Goal: Check status: Check status

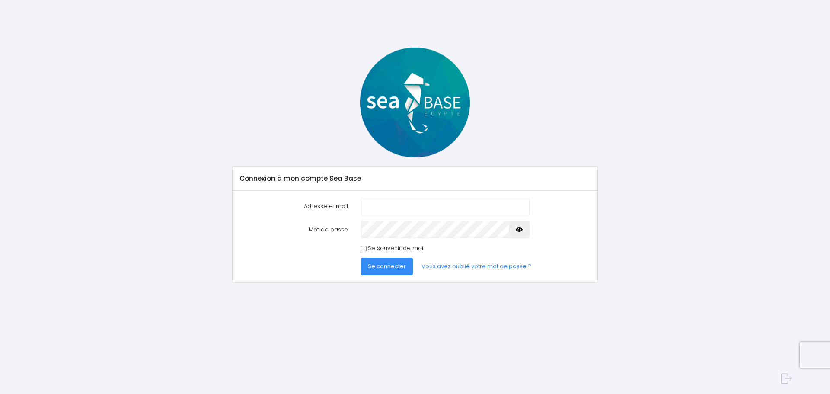
type input "alix.mass@live.fr"
click at [398, 268] on span "Se connecter" at bounding box center [387, 266] width 38 height 8
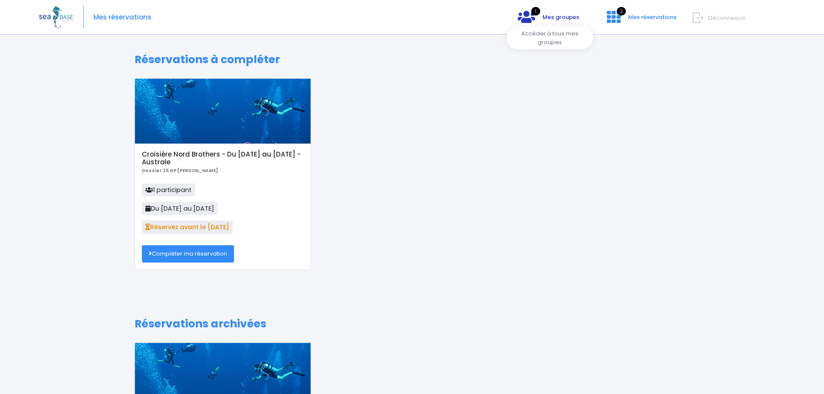
click at [552, 19] on span "Mes groupes" at bounding box center [560, 17] width 37 height 8
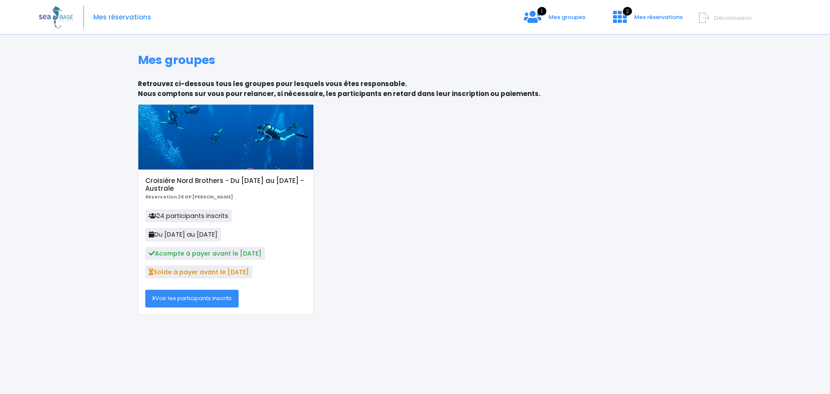
click at [204, 299] on link "Voir les participants inscrits" at bounding box center [191, 298] width 93 height 17
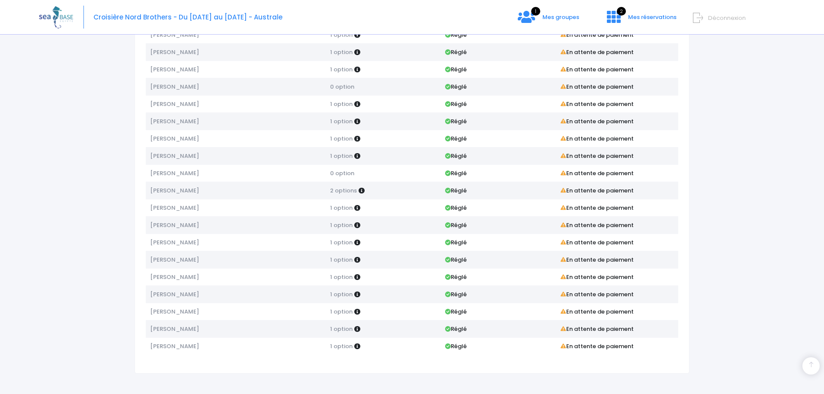
scroll to position [188, 0]
